Goal: Transaction & Acquisition: Subscribe to service/newsletter

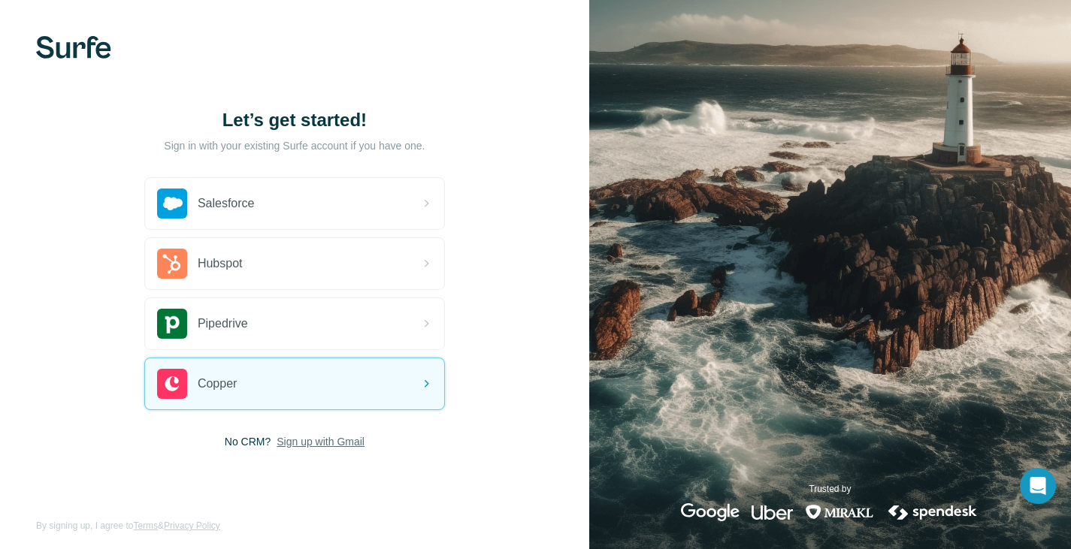
click at [340, 439] on span "Sign up with Gmail" at bounding box center [321, 441] width 88 height 15
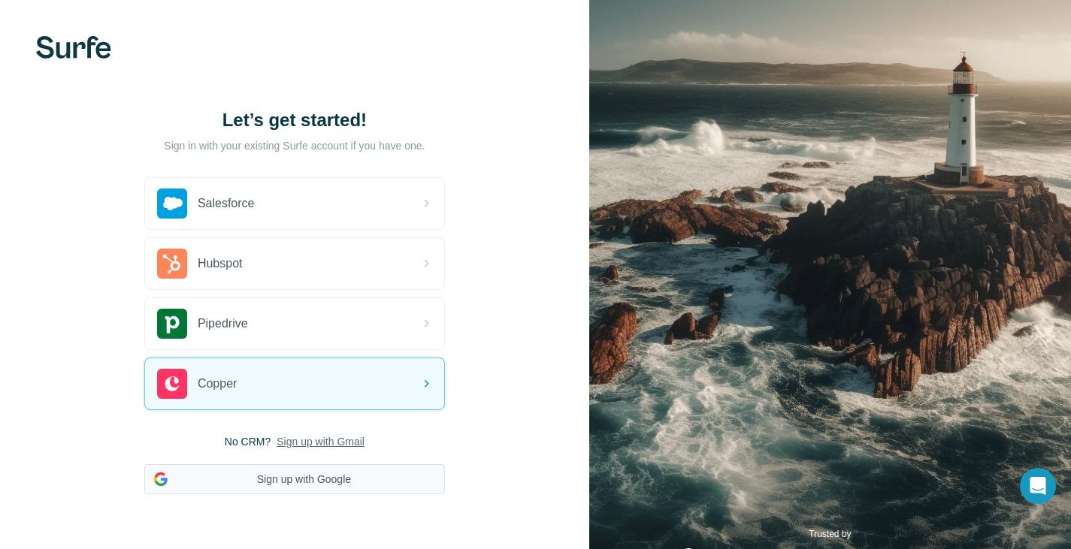
click at [322, 482] on button "Sign up with Google" at bounding box center [294, 479] width 301 height 30
